Goal: Information Seeking & Learning: Learn about a topic

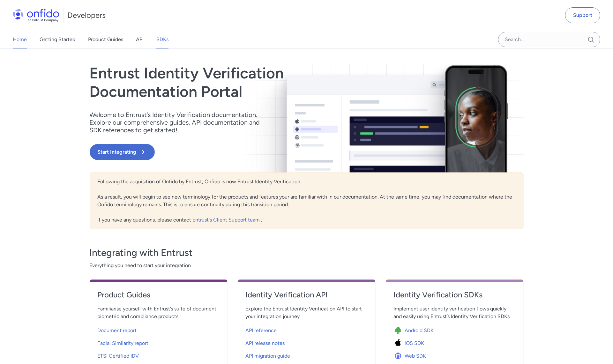
click at [161, 35] on link "SDKs" at bounding box center [162, 40] width 12 height 18
click at [136, 41] on link "API" at bounding box center [140, 40] width 8 height 18
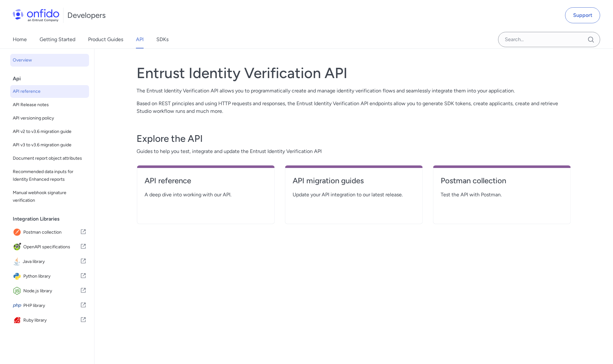
click at [37, 95] on link "API reference" at bounding box center [49, 91] width 79 height 13
select select "http"
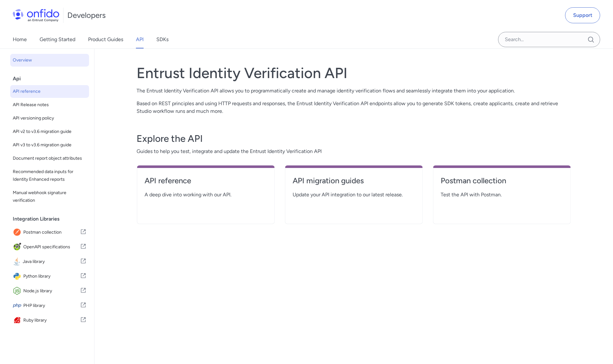
select select "http"
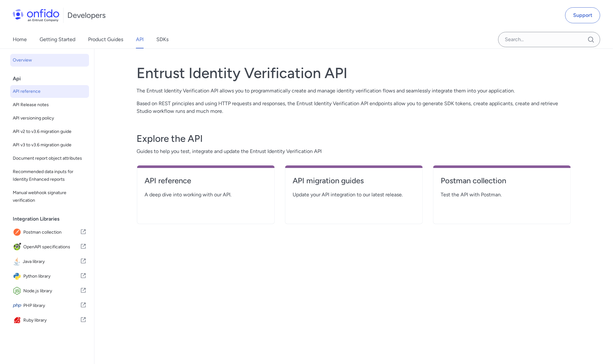
select select "http"
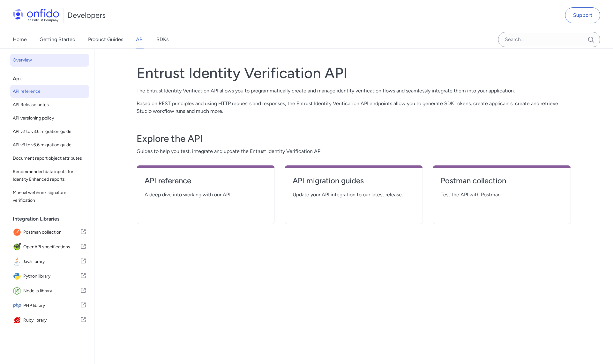
select select "http"
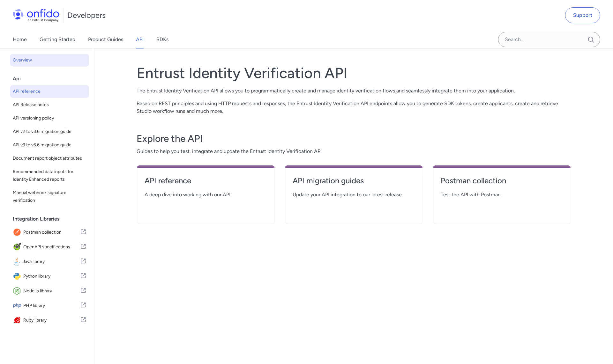
select select "http"
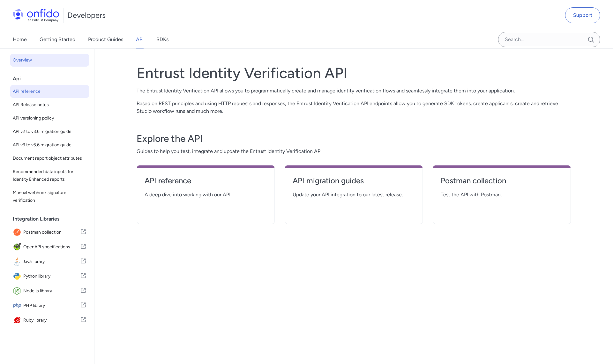
select select "http"
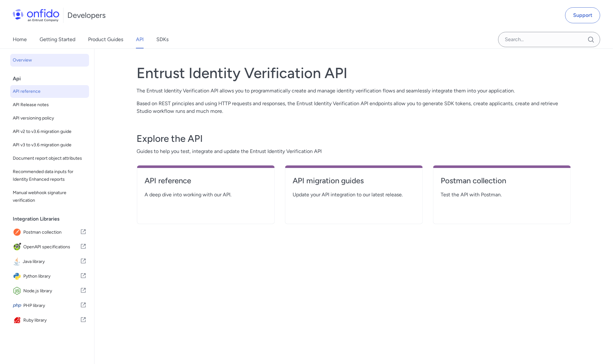
select select "http"
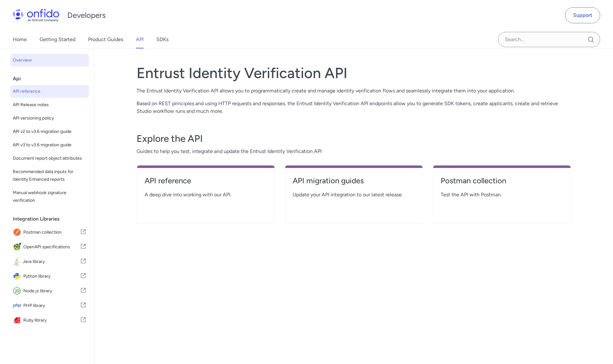
select select "http"
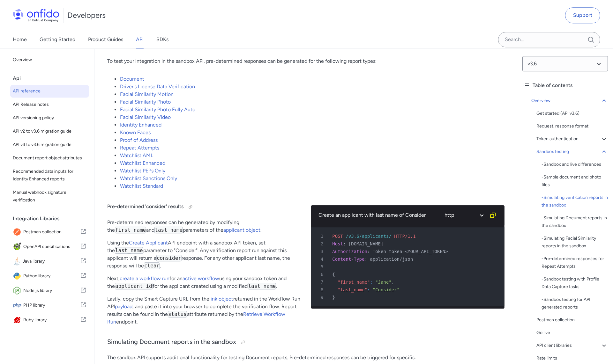
scroll to position [1229, 0]
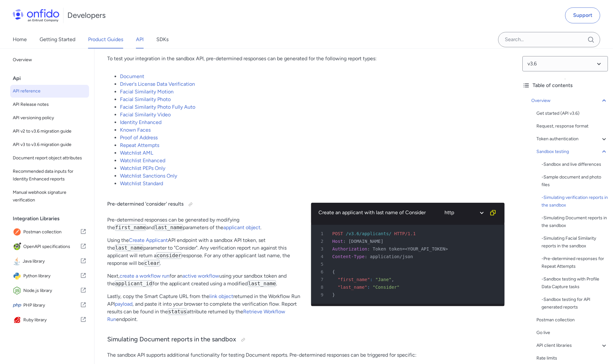
click at [114, 39] on link "Product Guides" at bounding box center [105, 40] width 35 height 18
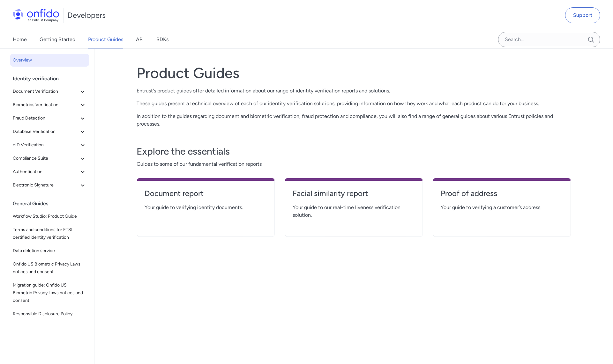
click at [144, 39] on div "Home Getting Started Product Guides API SDKs" at bounding box center [97, 40] width 194 height 18
click at [139, 40] on link "API" at bounding box center [140, 40] width 8 height 18
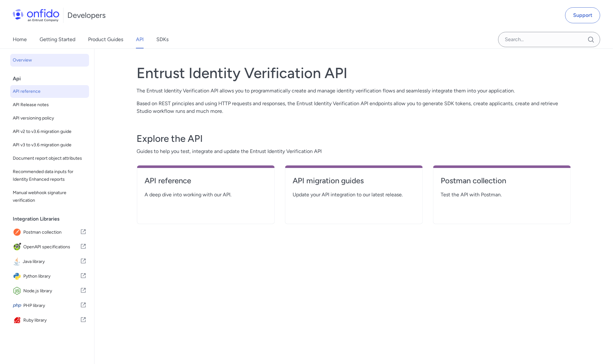
click at [26, 93] on span "API reference" at bounding box center [50, 92] width 74 height 8
select select "http"
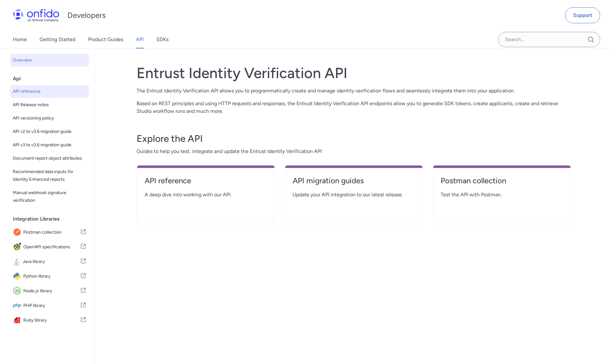
select select "http"
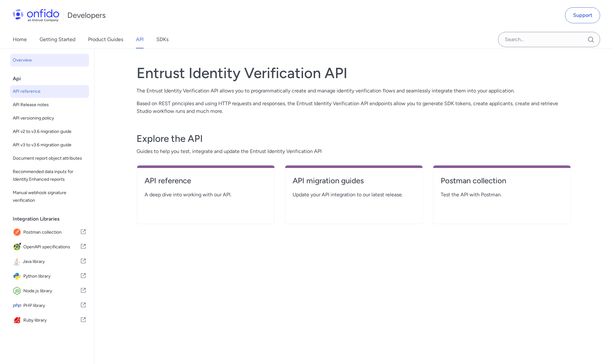
select select "http"
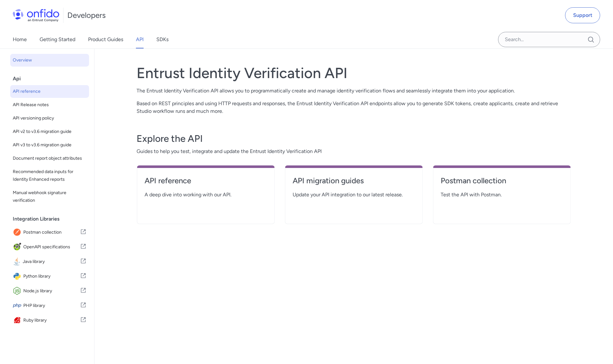
select select "http"
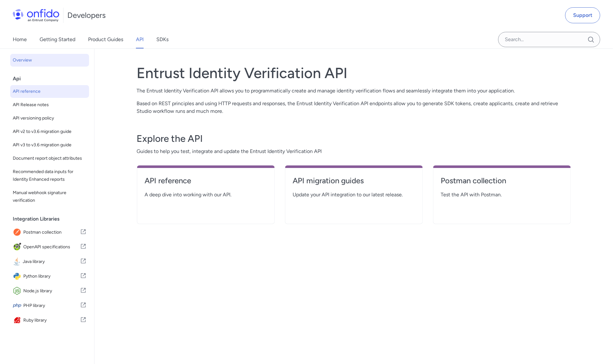
select select "http"
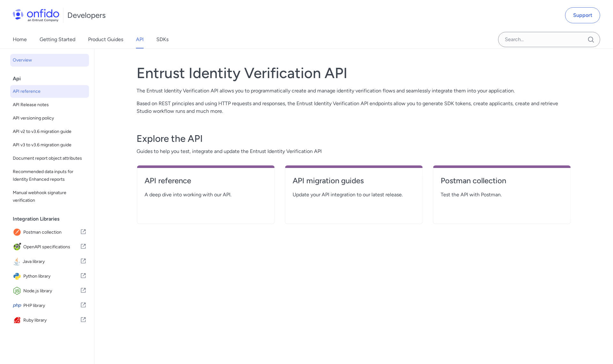
select select "http"
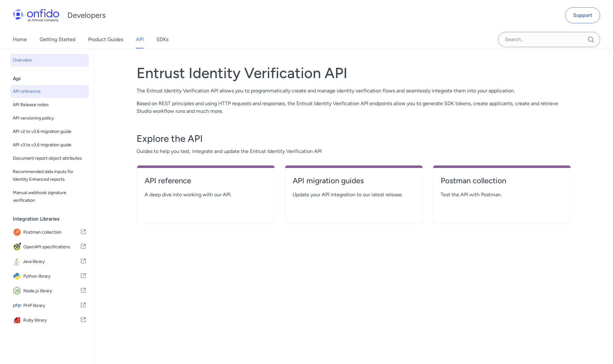
select select "http"
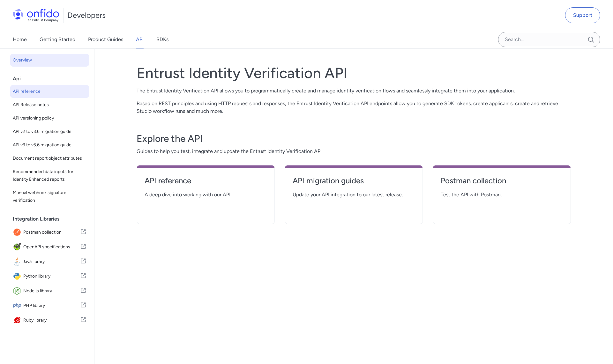
select select "http"
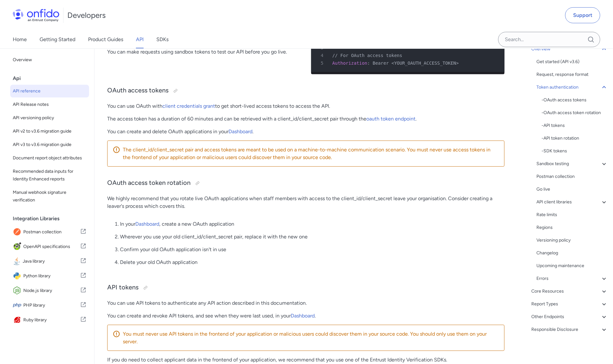
scroll to position [51, 0]
click at [600, 317] on div "Other Endpoints" at bounding box center [569, 318] width 77 height 8
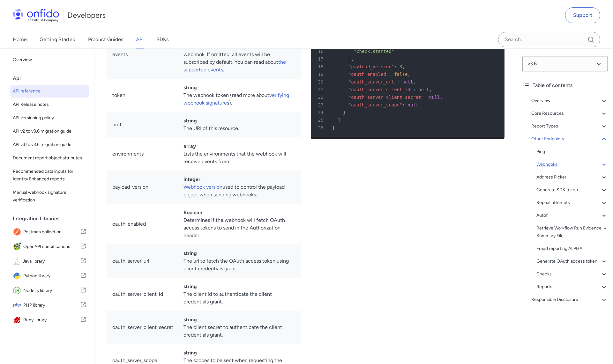
click at [566, 165] on div "Webhooks" at bounding box center [571, 165] width 71 height 8
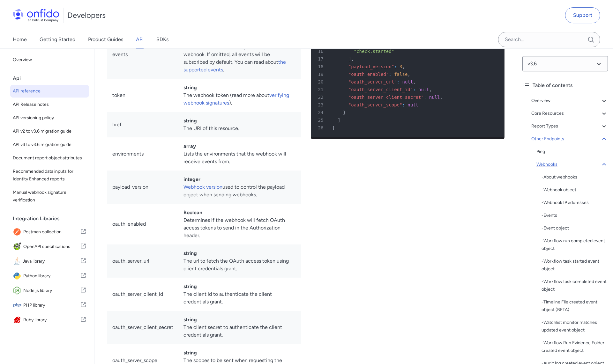
scroll to position [47767, 0]
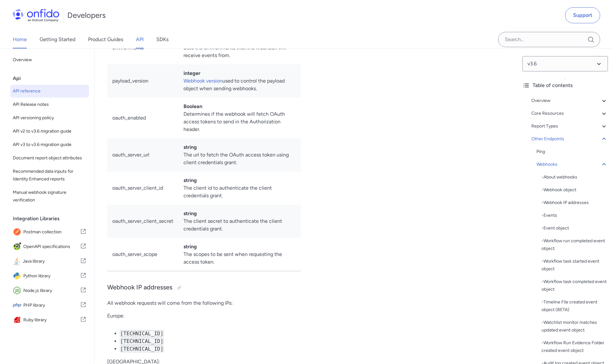
click at [26, 45] on link "Home" at bounding box center [20, 40] width 14 height 18
